Goal: Transaction & Acquisition: Purchase product/service

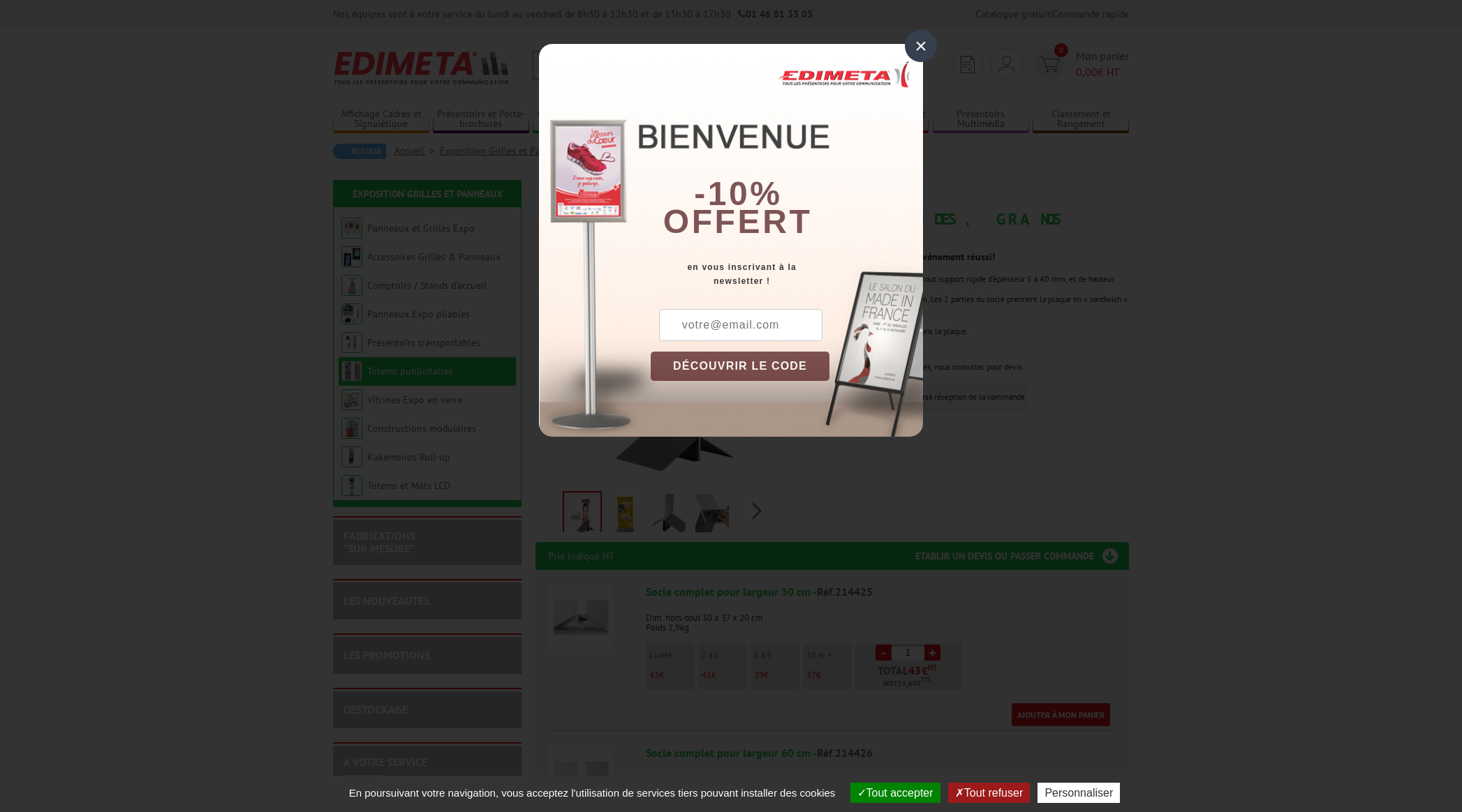
click at [921, 45] on div "×" at bounding box center [920, 46] width 33 height 33
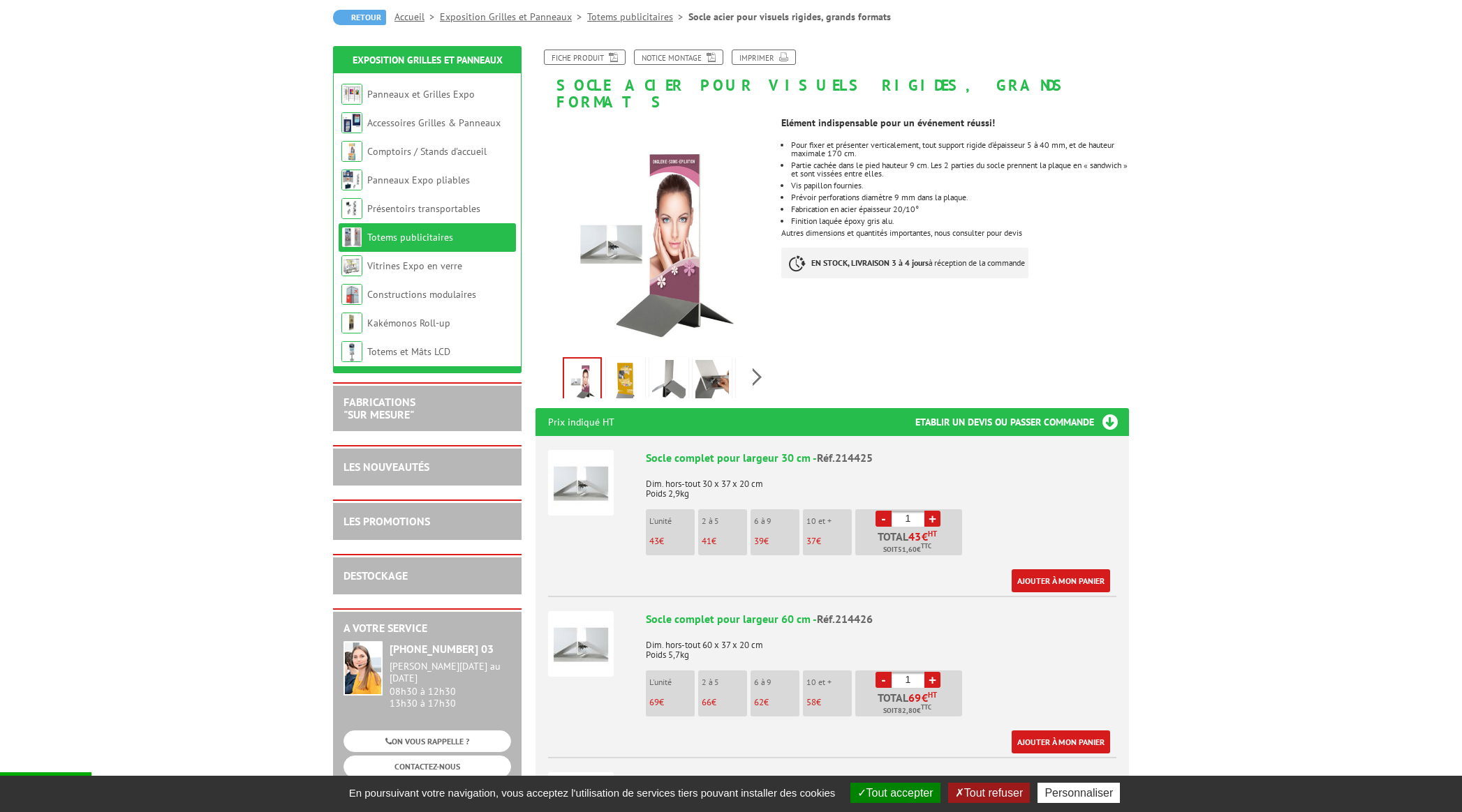
scroll to position [143, 0]
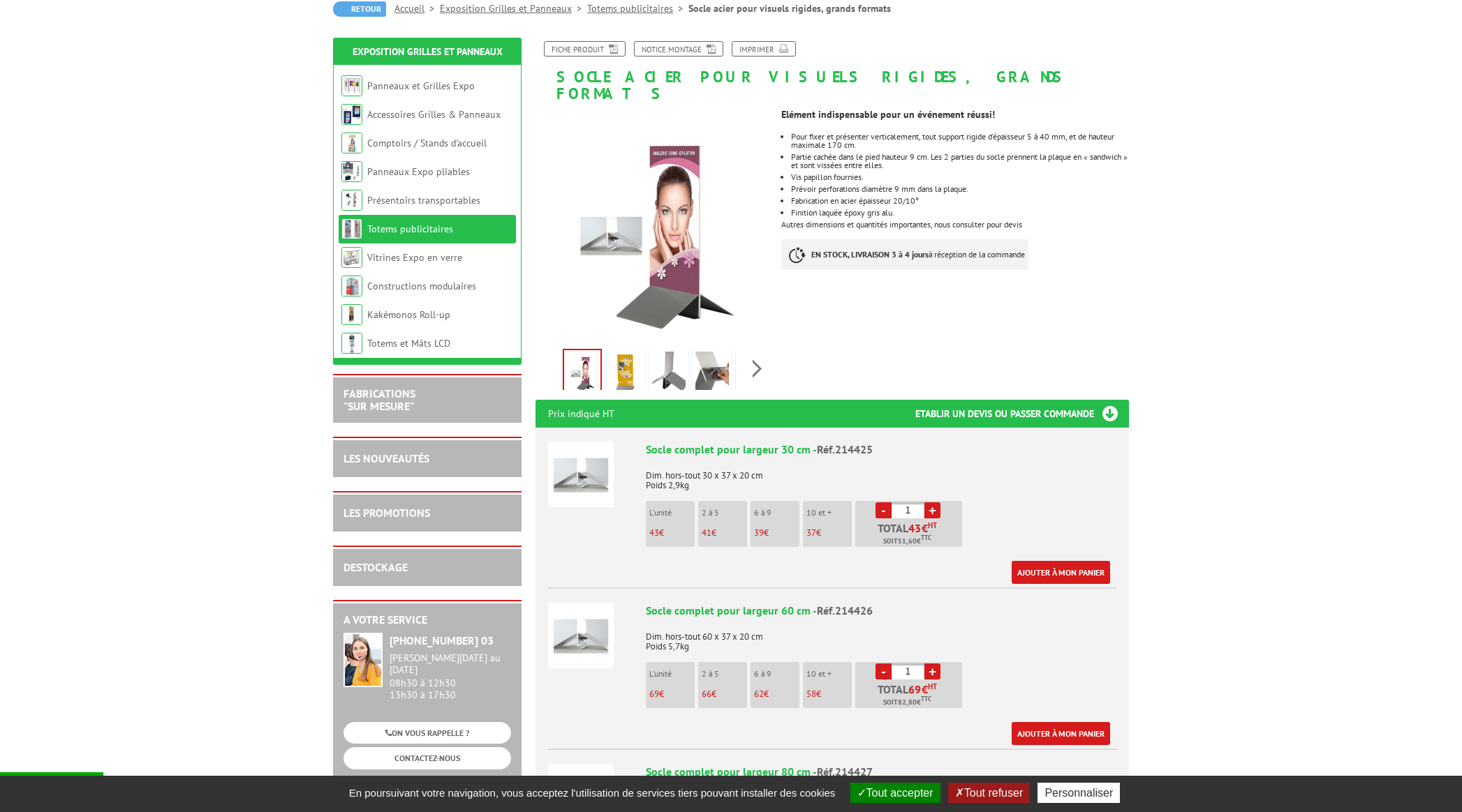
drag, startPoint x: 724, startPoint y: 510, endPoint x: 733, endPoint y: 523, distance: 15.8
click at [725, 514] on li "2 à 5 41 €" at bounding box center [721, 524] width 49 height 46
click at [671, 359] on img at bounding box center [668, 373] width 33 height 43
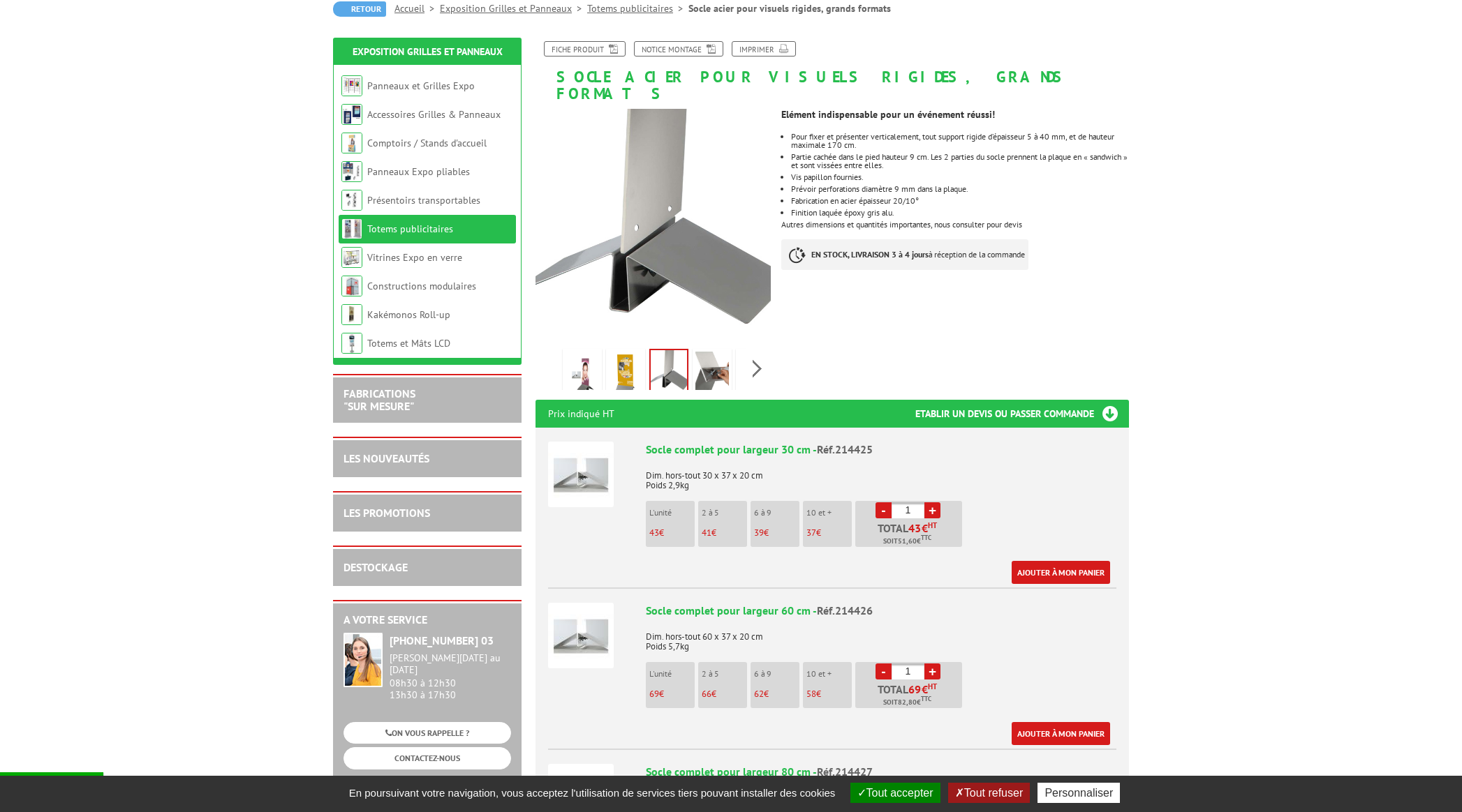
drag, startPoint x: 621, startPoint y: 355, endPoint x: 622, endPoint y: 370, distance: 15.0
click at [621, 356] on img at bounding box center [625, 373] width 33 height 43
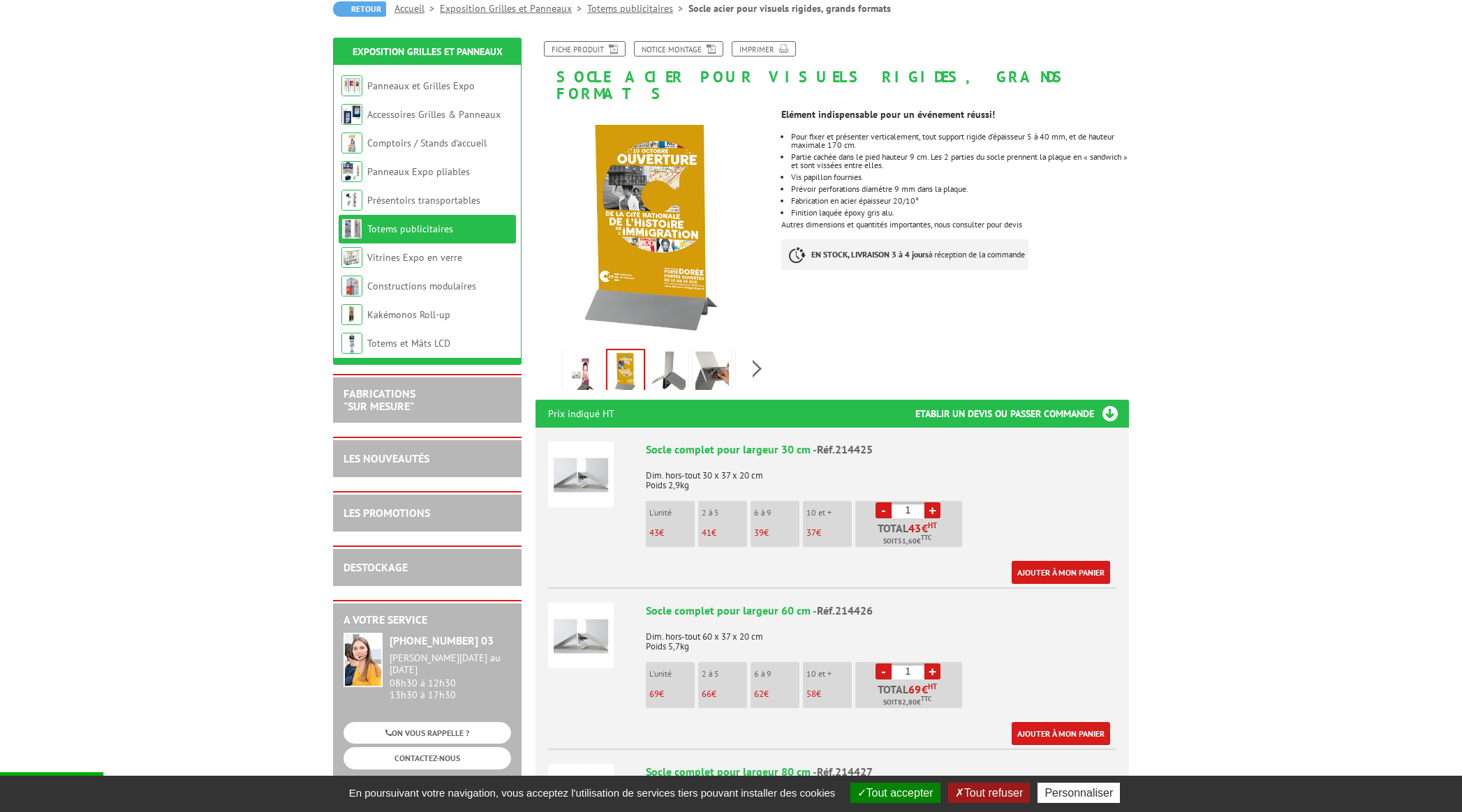
drag, startPoint x: 711, startPoint y: 359, endPoint x: 705, endPoint y: 349, distance: 11.7
click at [711, 360] on img at bounding box center [712, 373] width 33 height 43
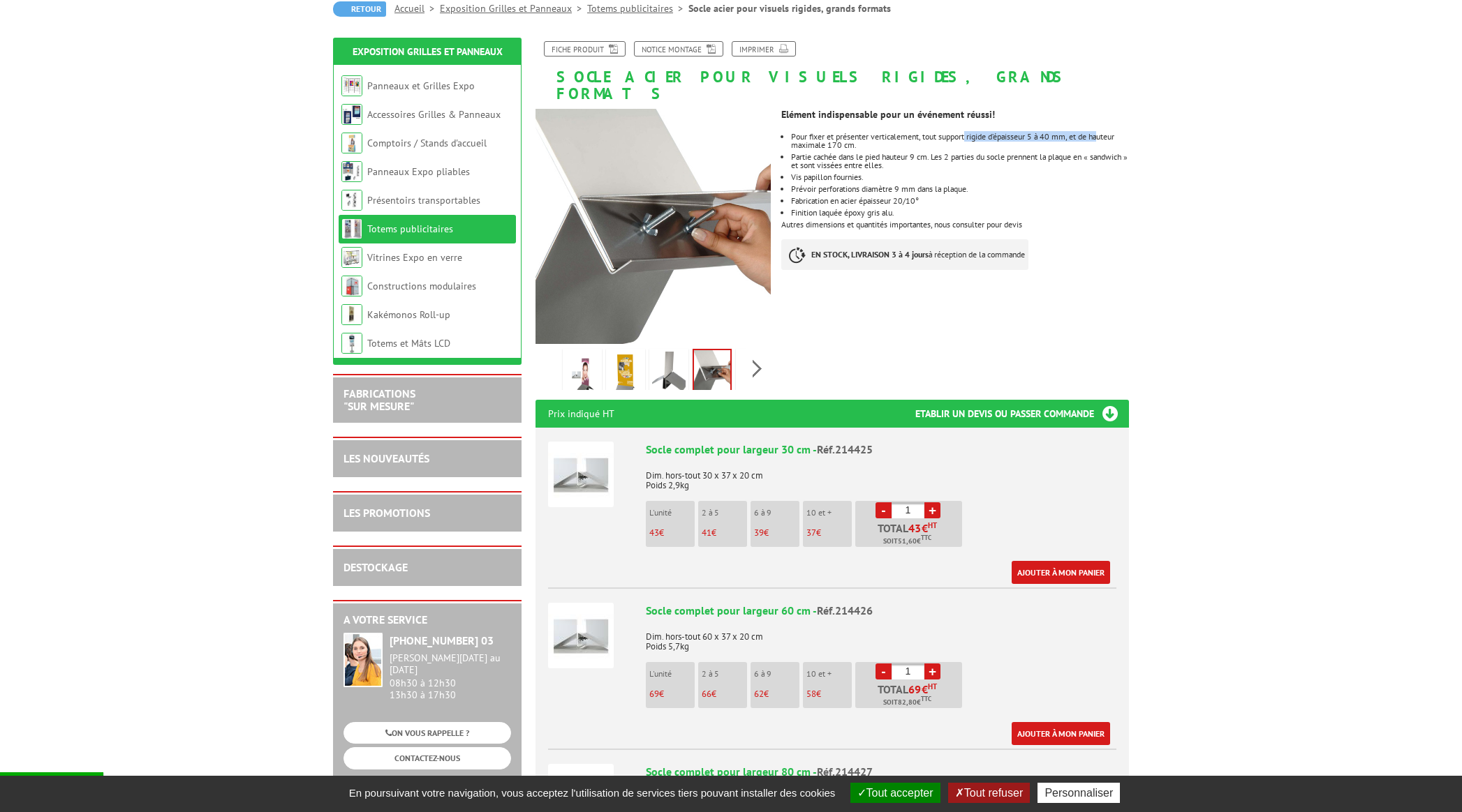
drag, startPoint x: 970, startPoint y: 121, endPoint x: 1106, endPoint y: 138, distance: 137.1
click at [1107, 133] on li "Pour fixer et présenter verticalement, tout support rigide d’épaisseur 5 à 40 m…" at bounding box center [960, 142] width 338 height 17
drag, startPoint x: 819, startPoint y: 130, endPoint x: 846, endPoint y: 130, distance: 27.0
click at [845, 133] on li "Pour fixer et présenter verticalement, tout support rigide d’épaisseur 5 à 40 m…" at bounding box center [960, 142] width 338 height 17
drag, startPoint x: 855, startPoint y: 141, endPoint x: 877, endPoint y: 141, distance: 22.0
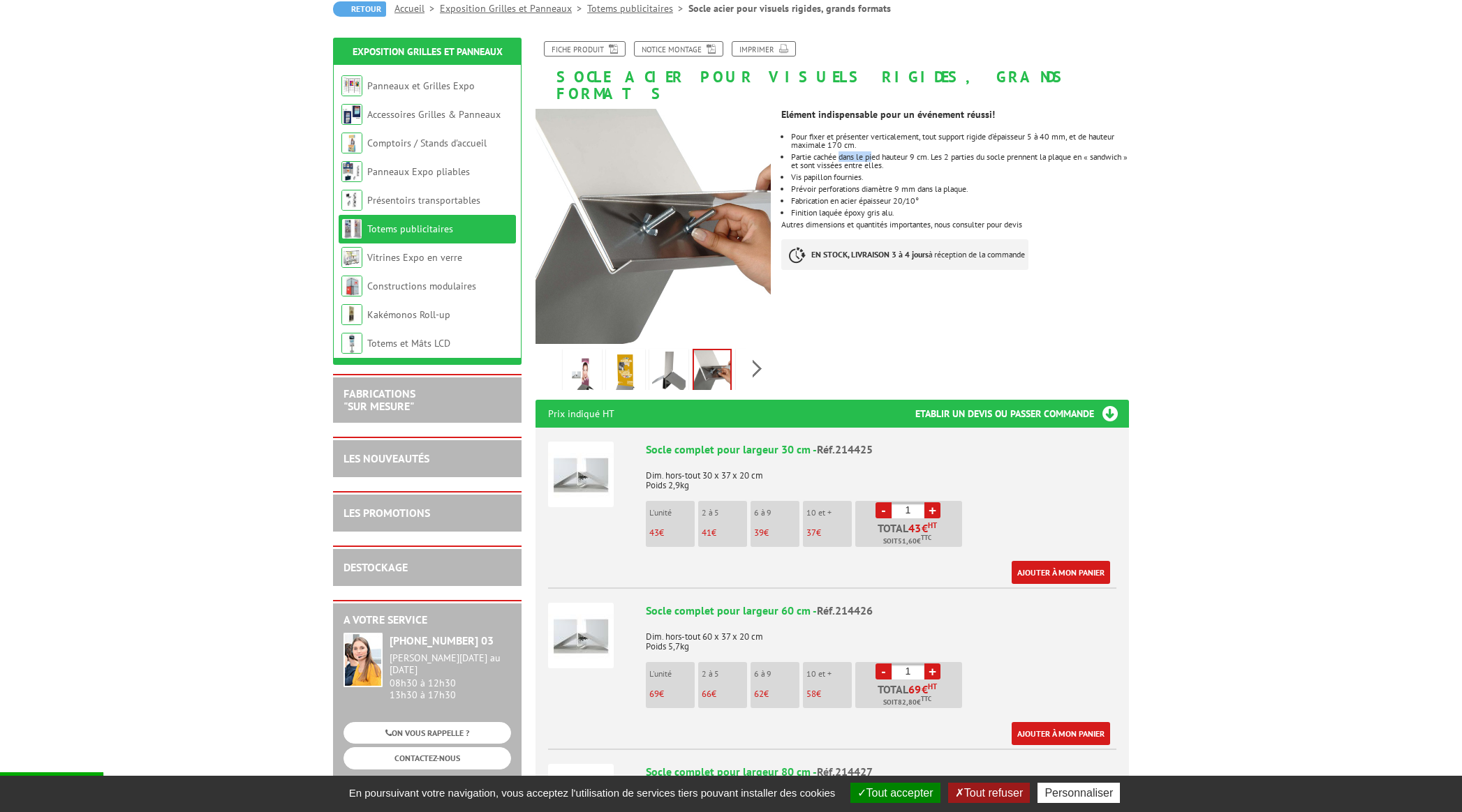
click at [877, 153] on li "Partie cachée dans le pied hauteur 9 cm. Les 2 parties du socle prennent la pla…" at bounding box center [960, 162] width 338 height 17
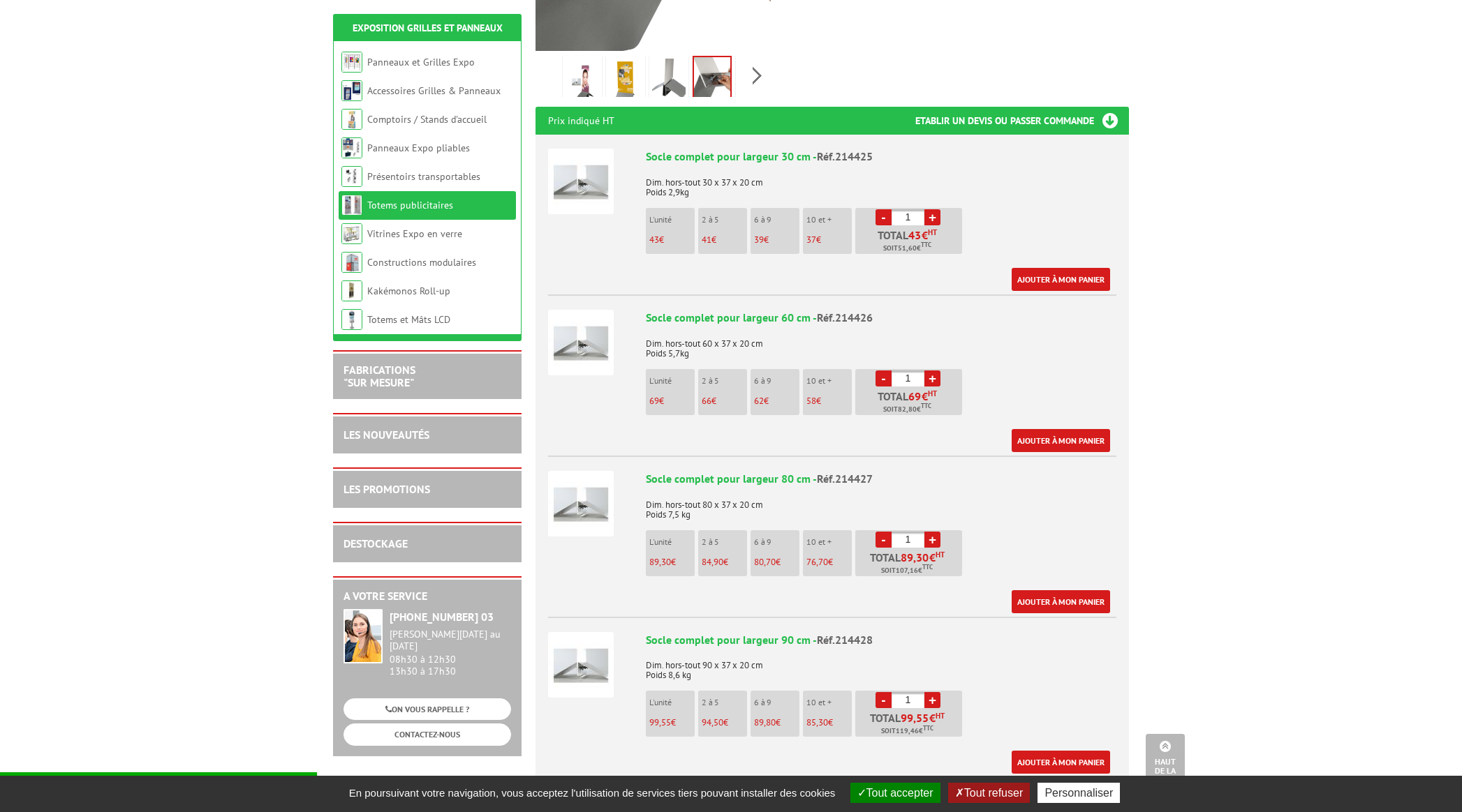
scroll to position [444, 0]
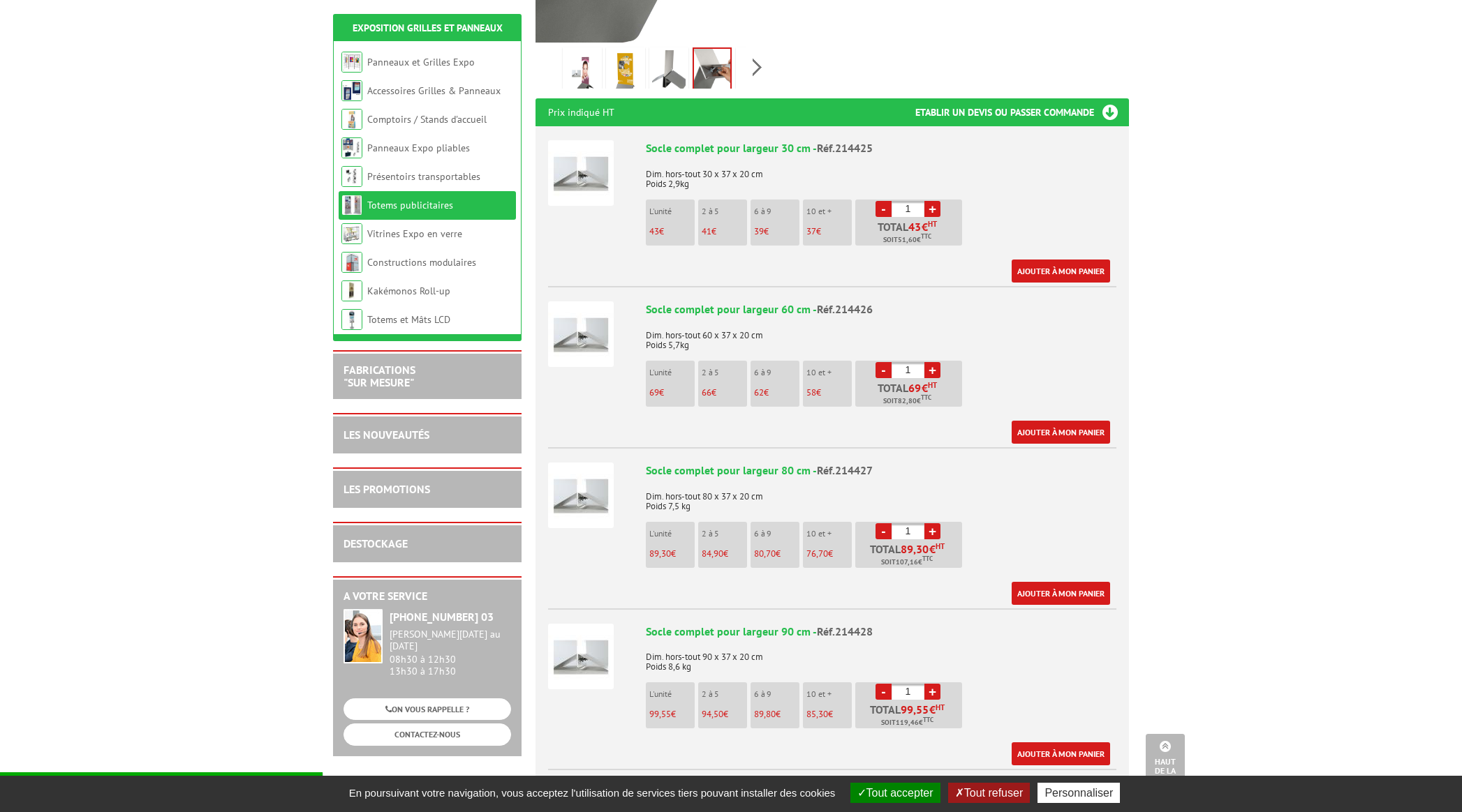
click at [933, 523] on link "+" at bounding box center [932, 531] width 16 height 16
click at [931, 523] on link "+" at bounding box center [932, 531] width 16 height 16
type input "5"
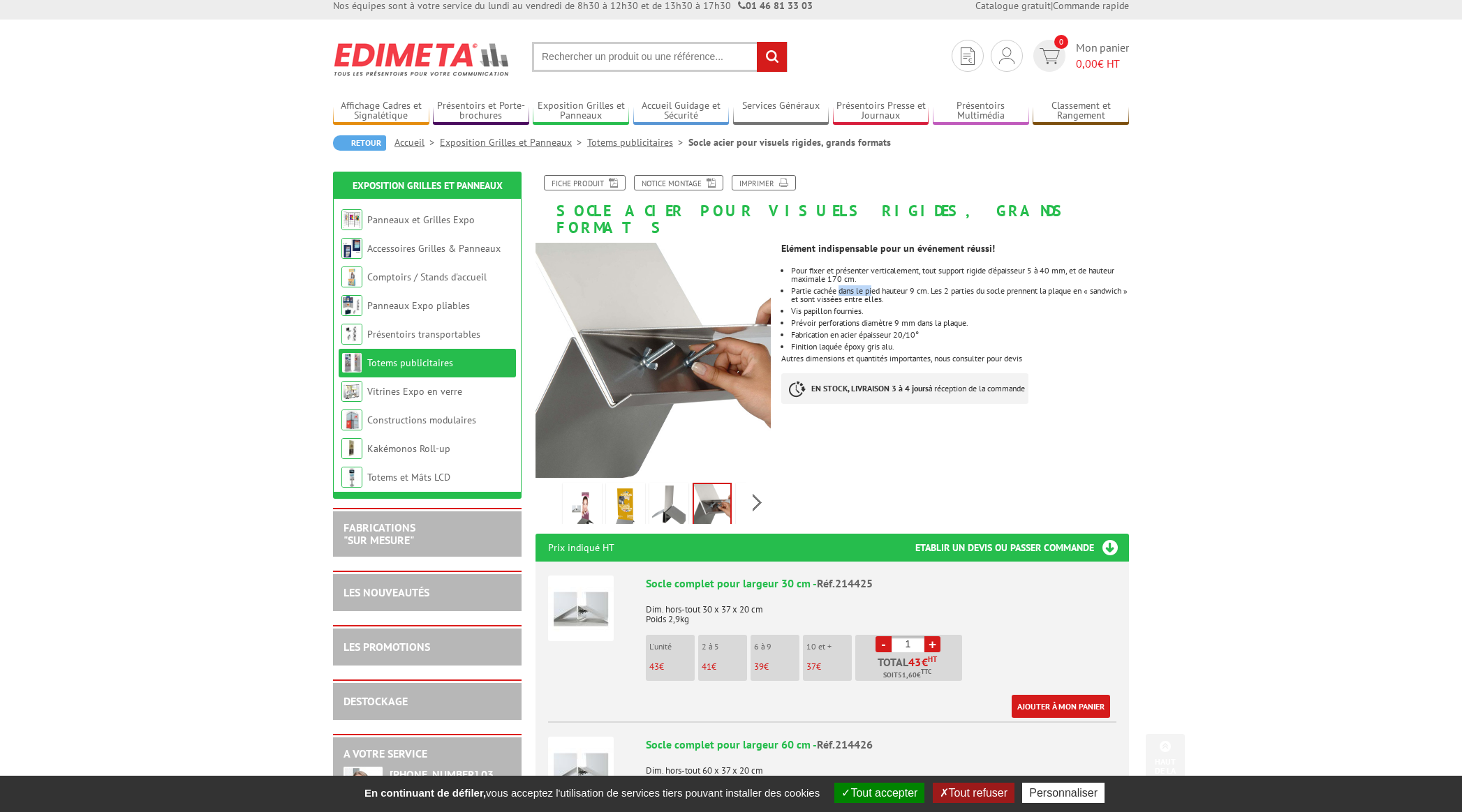
scroll to position [0, 0]
